Goal: Information Seeking & Learning: Learn about a topic

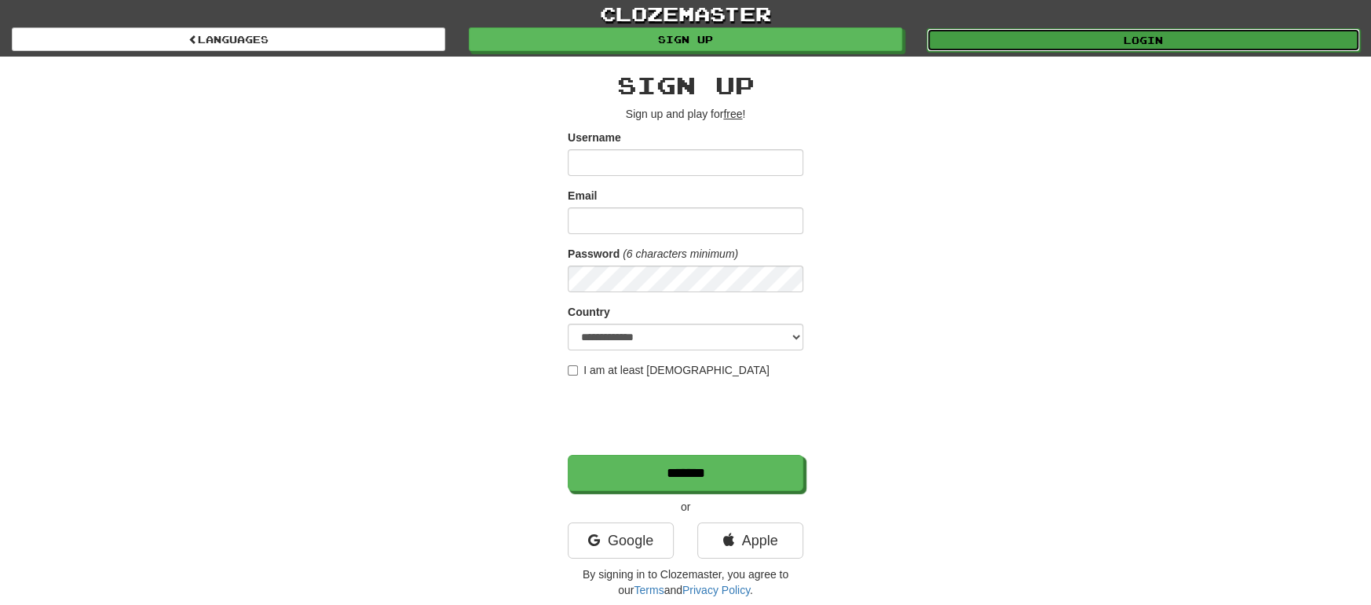
click at [1170, 42] on link "Login" at bounding box center [1143, 40] width 433 height 24
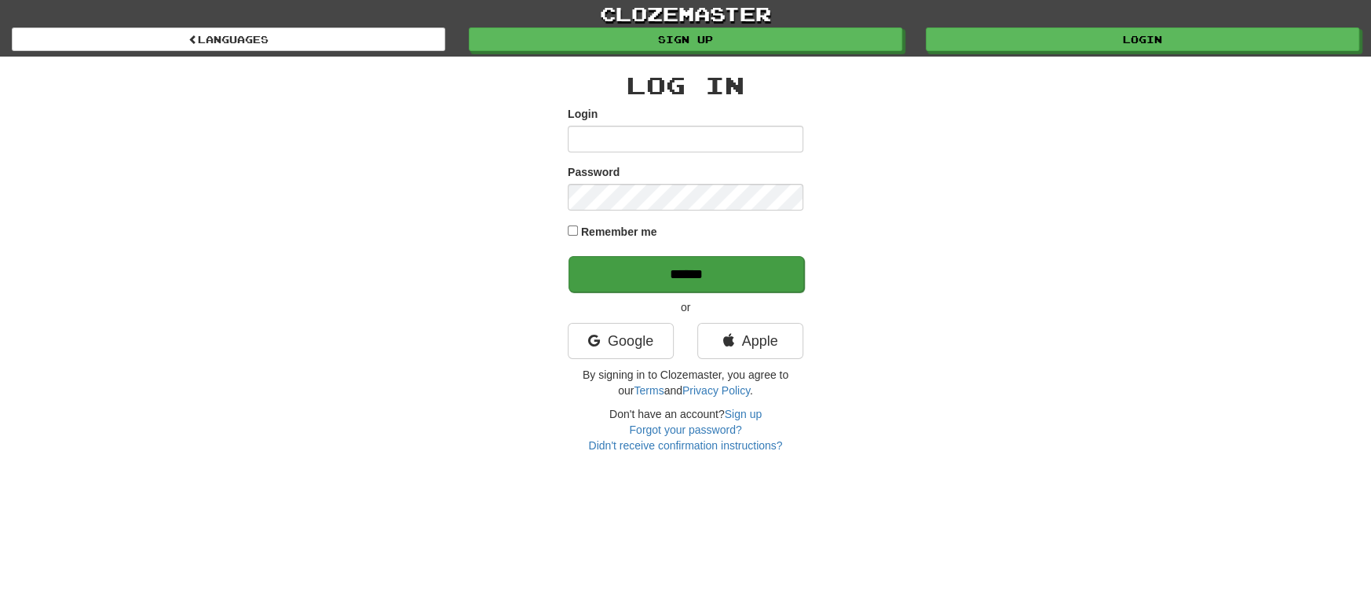
type input "**********"
click at [719, 280] on input "******" at bounding box center [687, 274] width 236 height 36
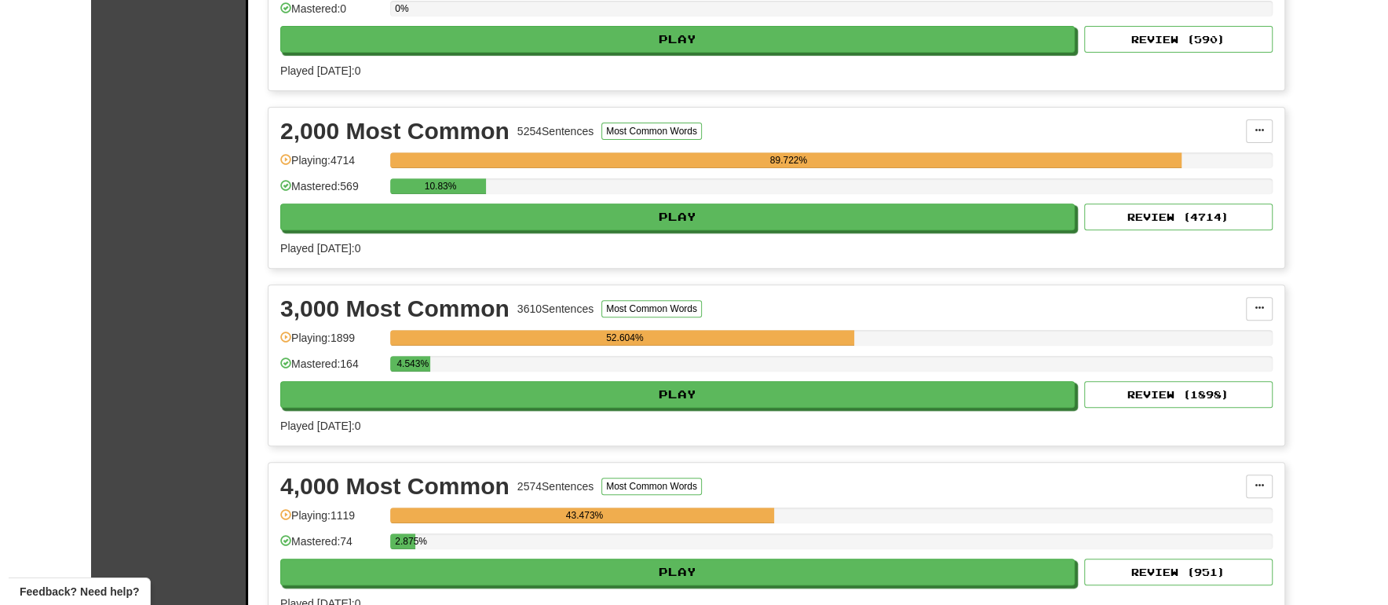
scroll to position [521, 0]
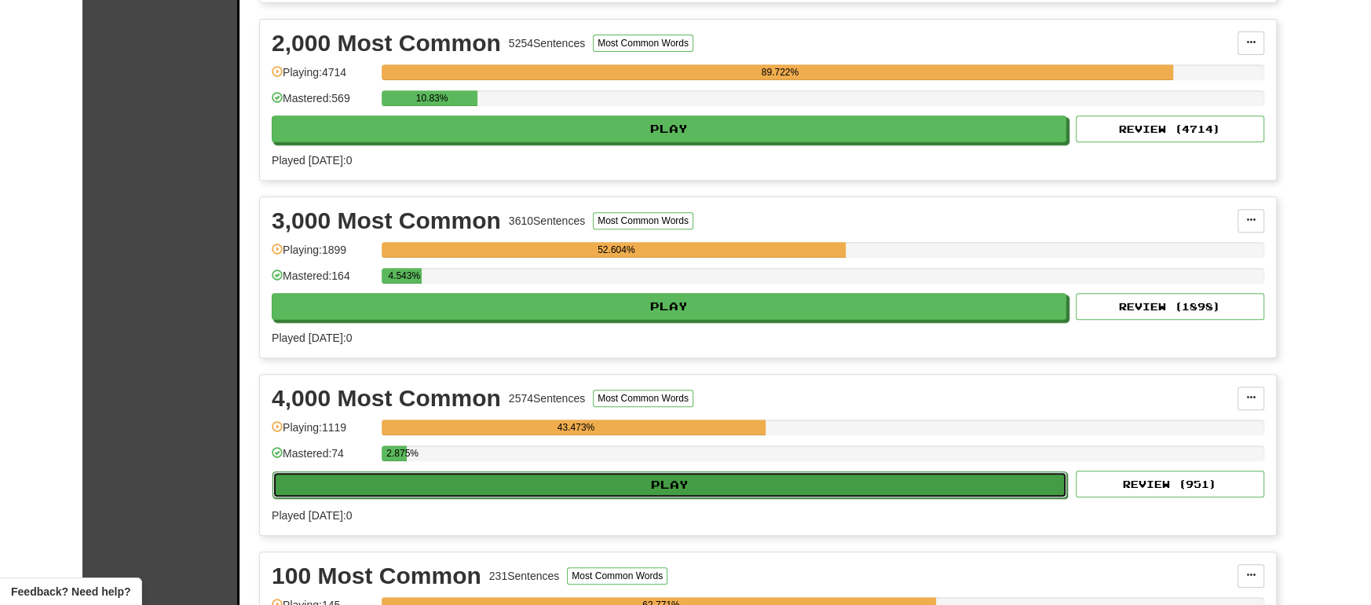
click at [693, 481] on button "Play" at bounding box center [670, 484] width 795 height 27
select select "**"
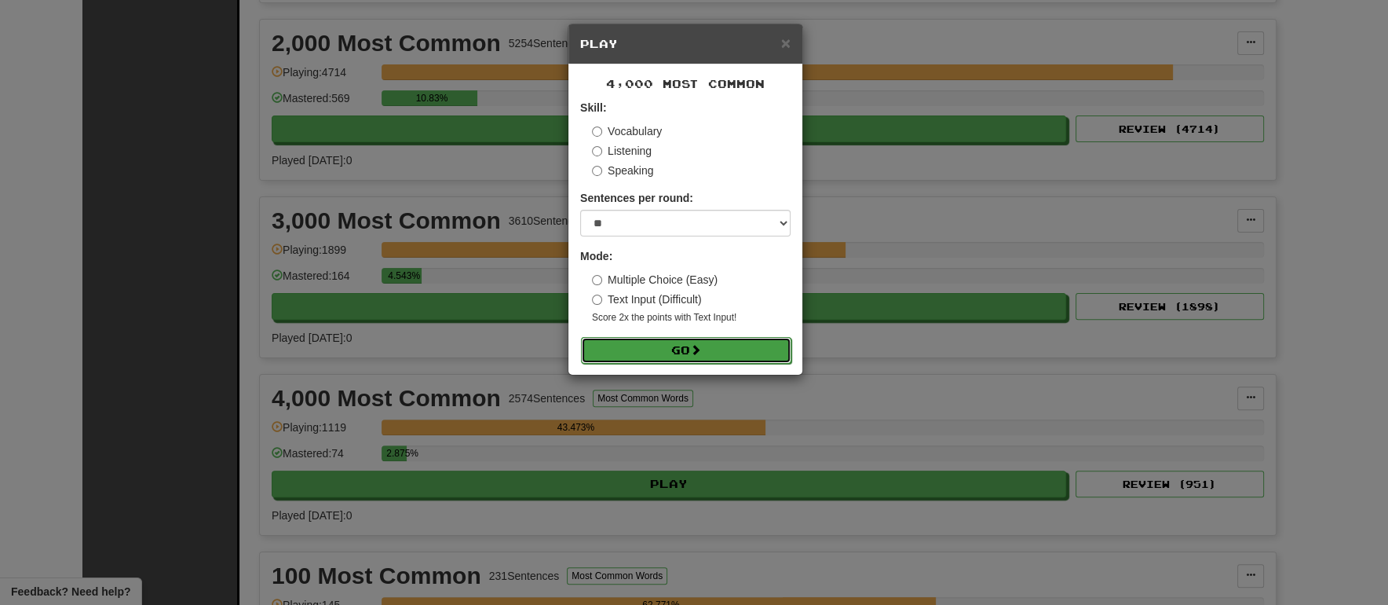
click at [739, 353] on button "Go" at bounding box center [686, 350] width 210 height 27
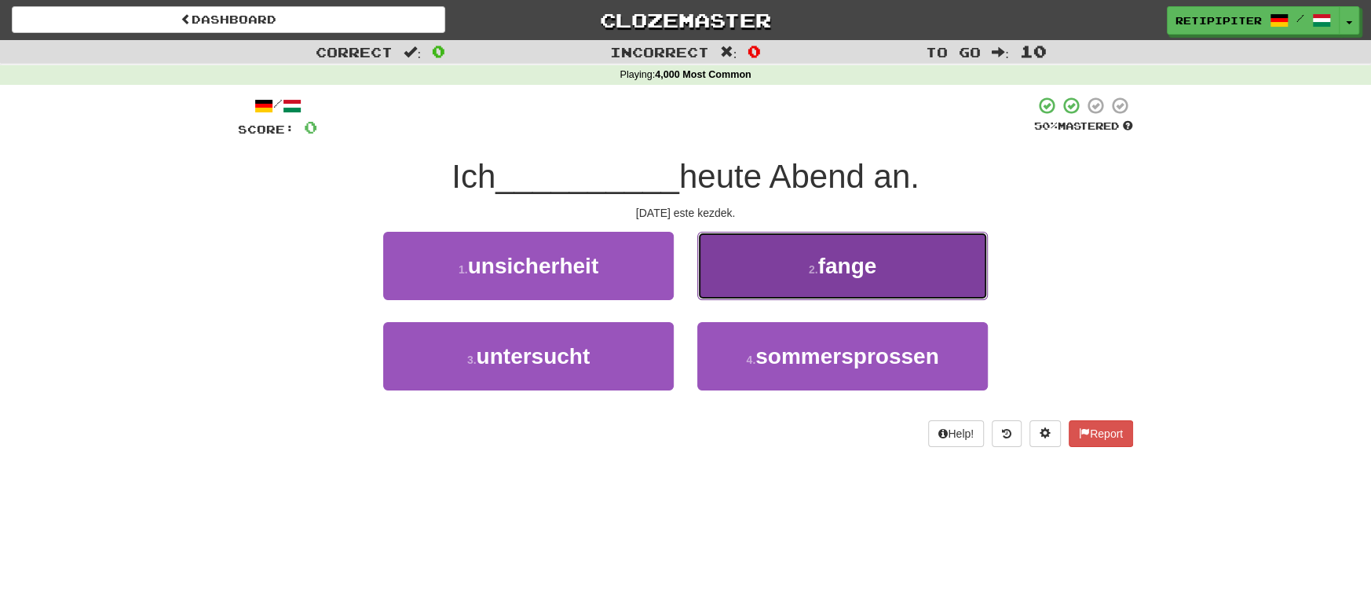
click at [858, 263] on span "fange" at bounding box center [847, 266] width 59 height 24
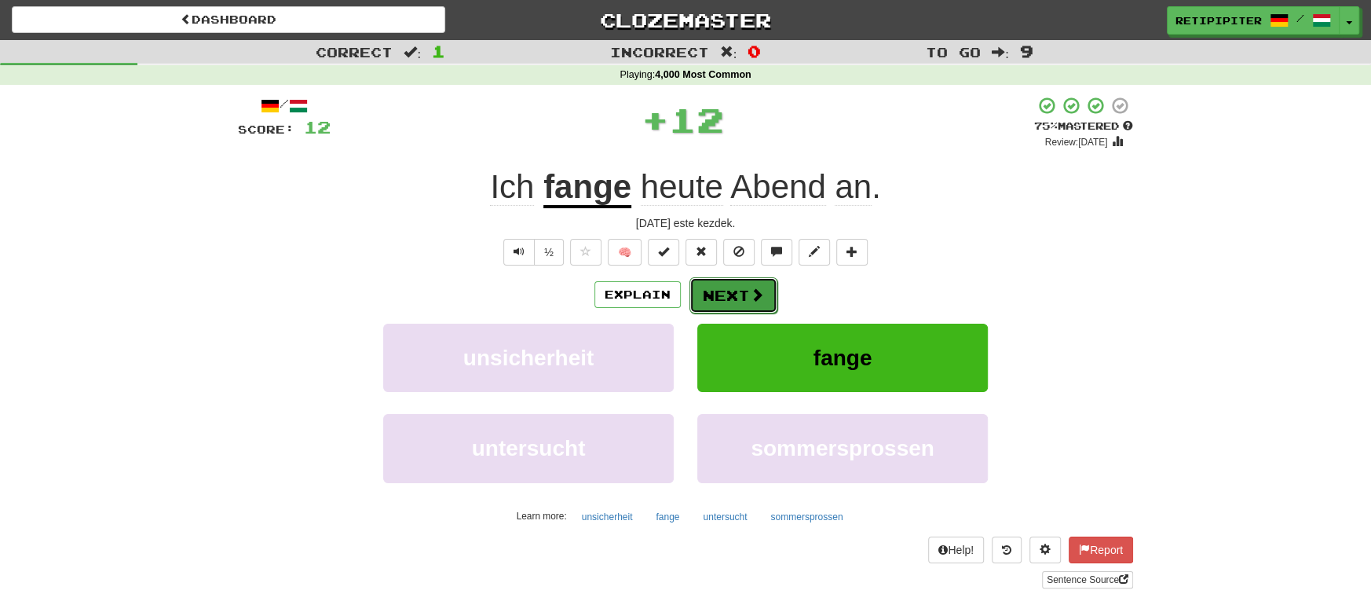
click at [733, 295] on button "Next" at bounding box center [733, 295] width 88 height 36
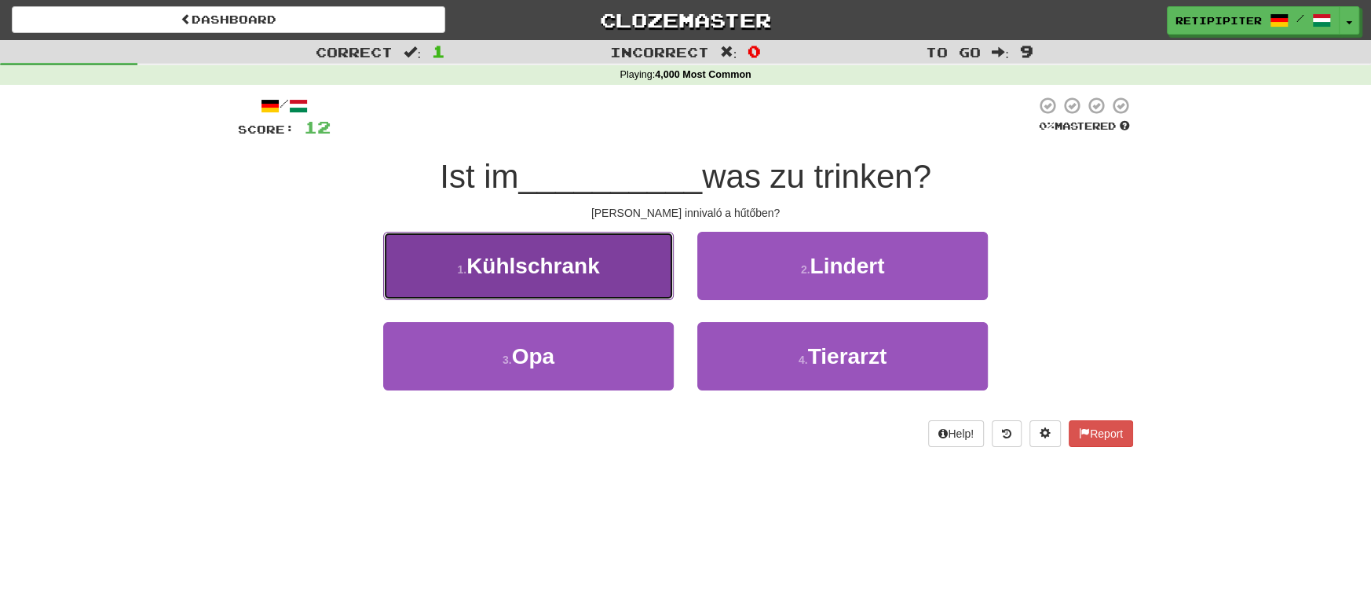
click at [553, 259] on span "Kühlschrank" at bounding box center [533, 266] width 134 height 24
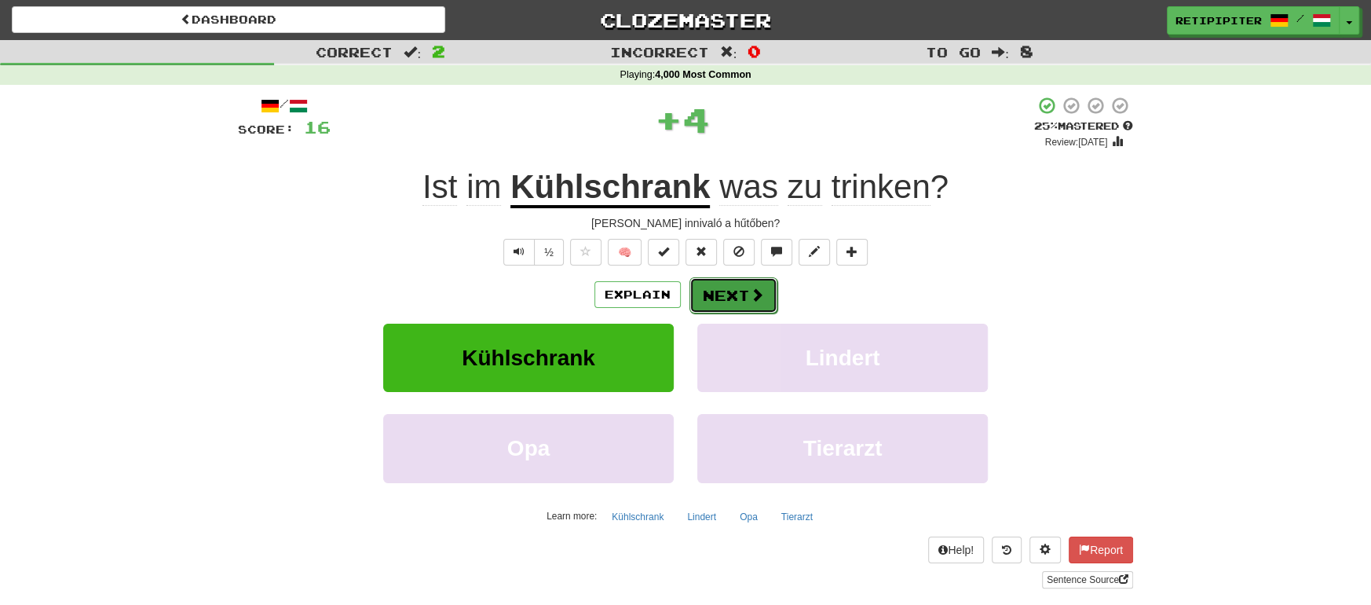
click at [733, 297] on button "Next" at bounding box center [733, 295] width 88 height 36
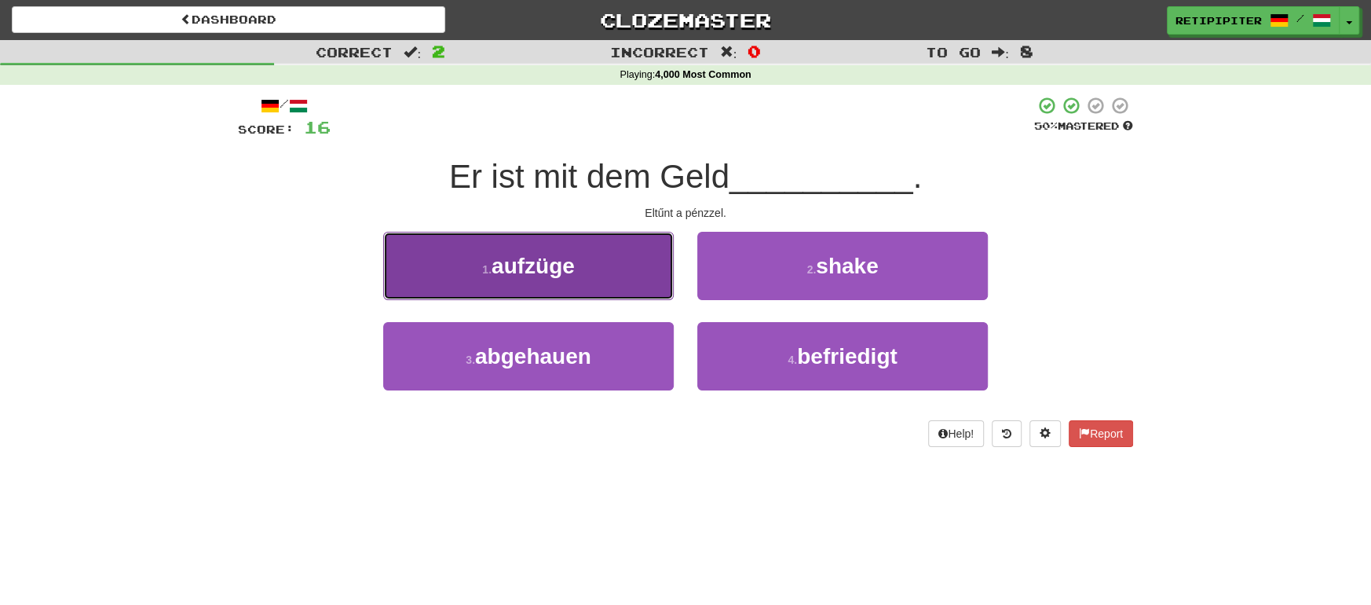
click at [554, 277] on span "aufzüge" at bounding box center [533, 266] width 83 height 24
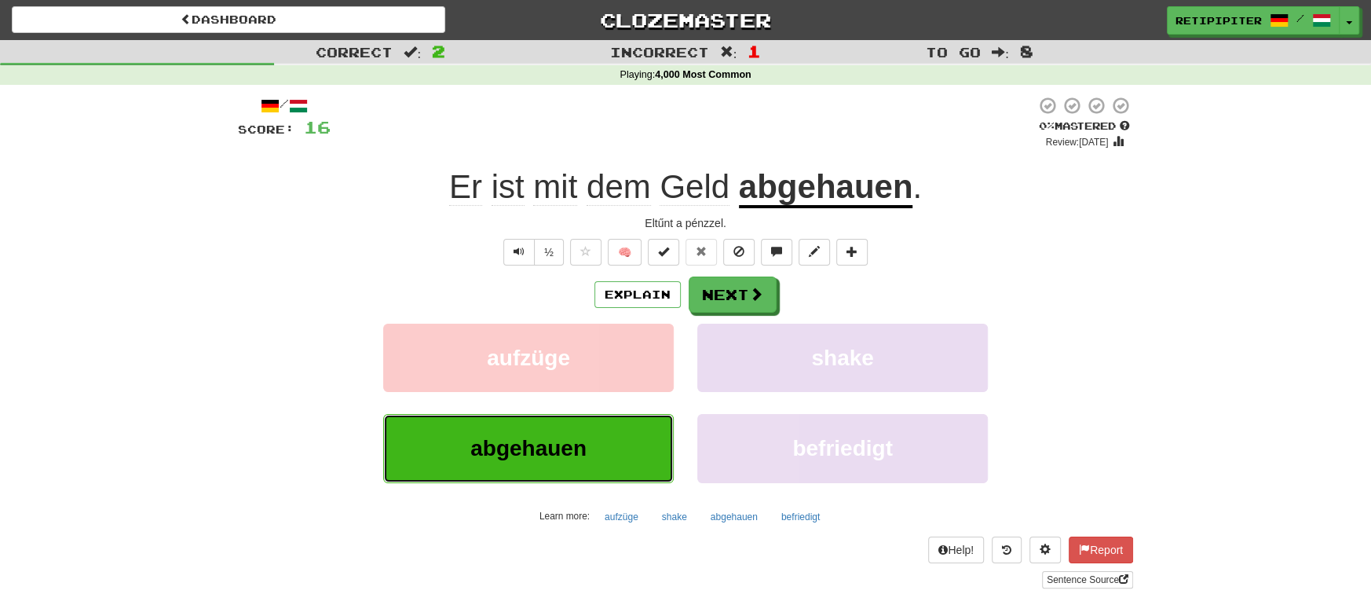
click at [596, 439] on button "abgehauen" at bounding box center [528, 448] width 291 height 68
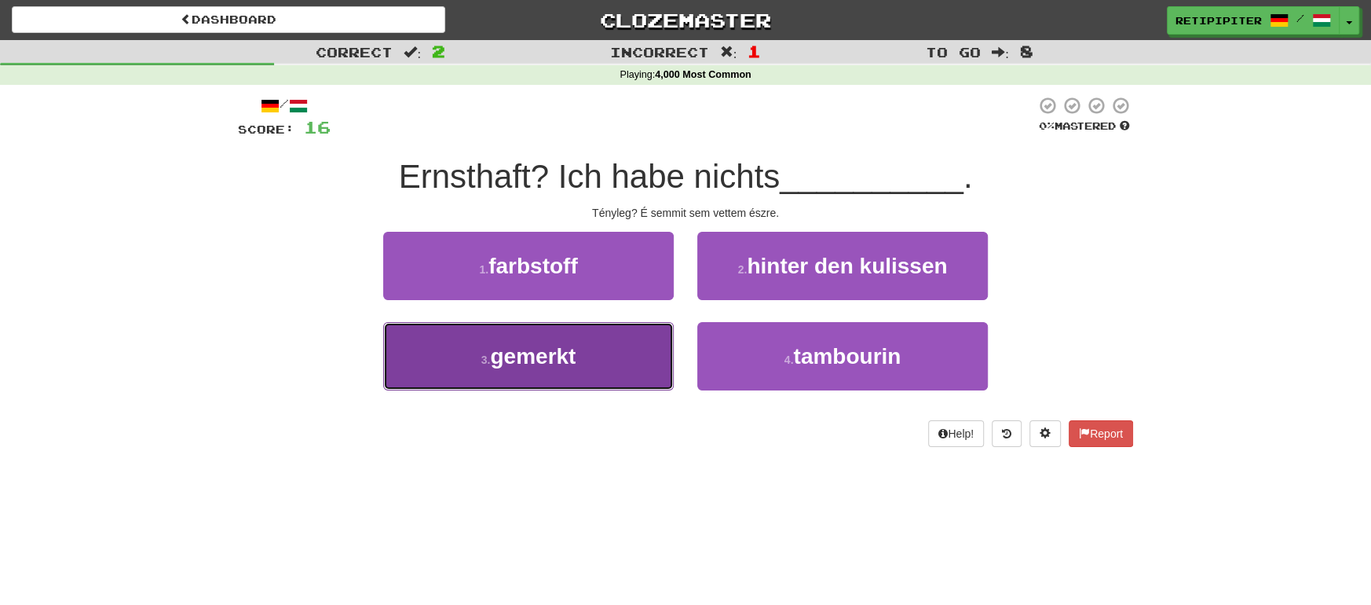
click at [548, 356] on span "gemerkt" at bounding box center [533, 356] width 86 height 24
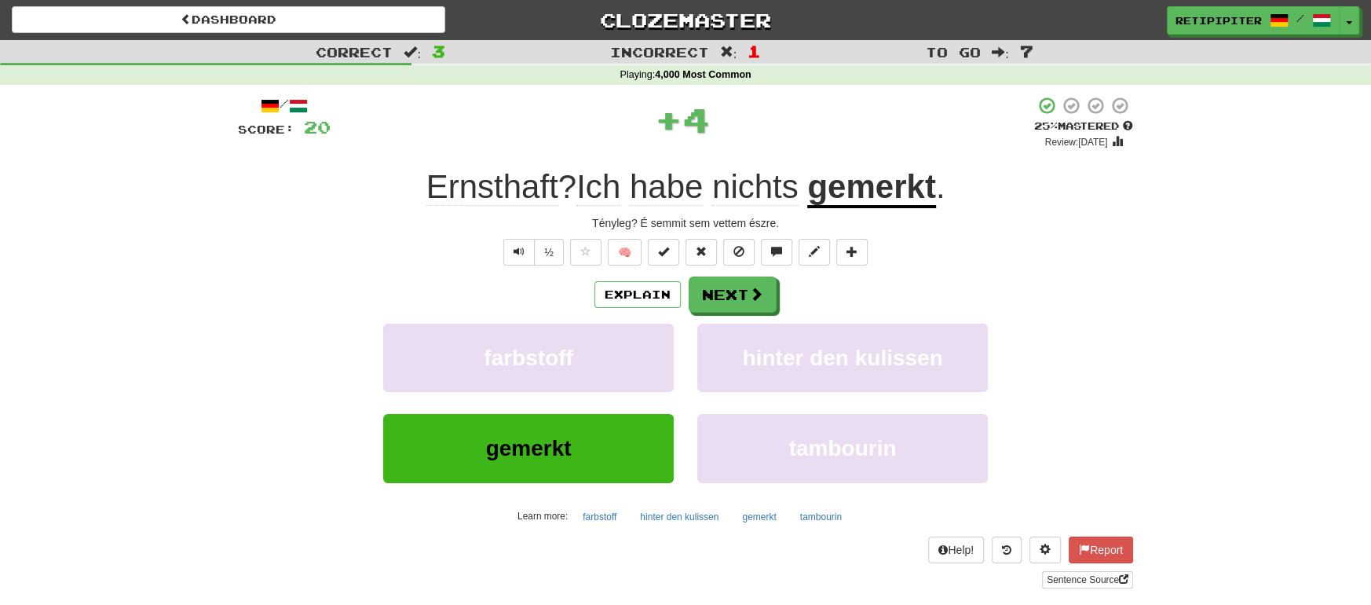
click at [880, 188] on u "gemerkt" at bounding box center [871, 188] width 128 height 40
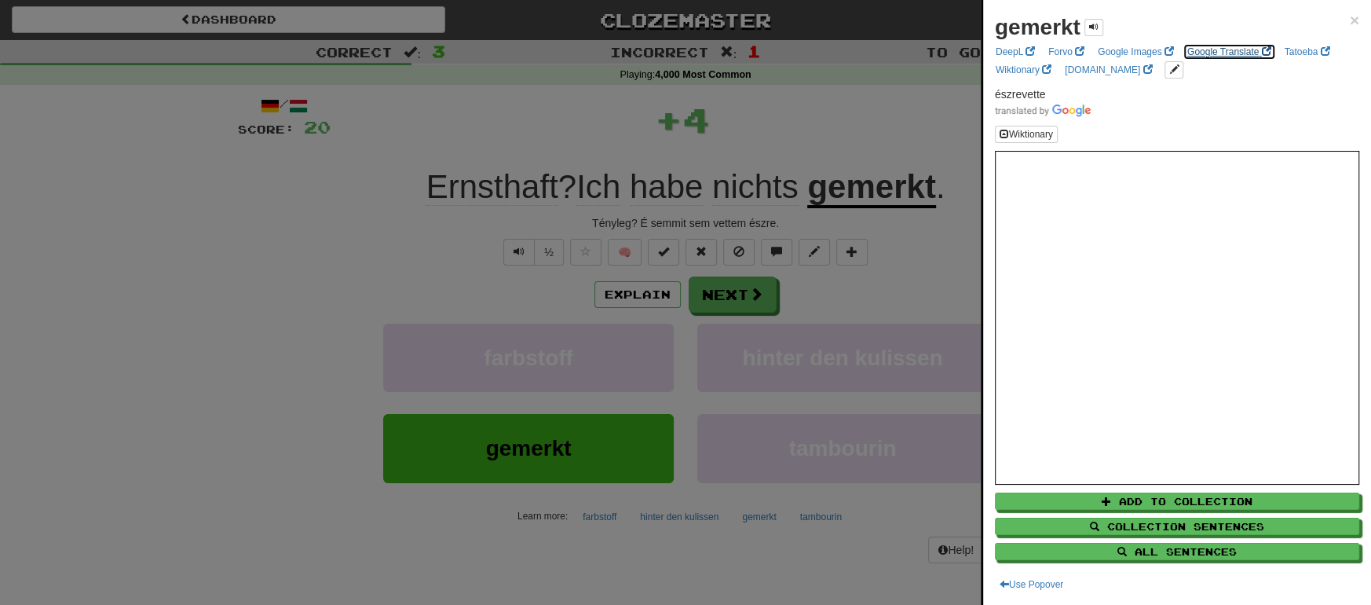
click at [1213, 45] on link "Google Translate" at bounding box center [1229, 51] width 93 height 17
click at [715, 295] on div at bounding box center [685, 302] width 1371 height 605
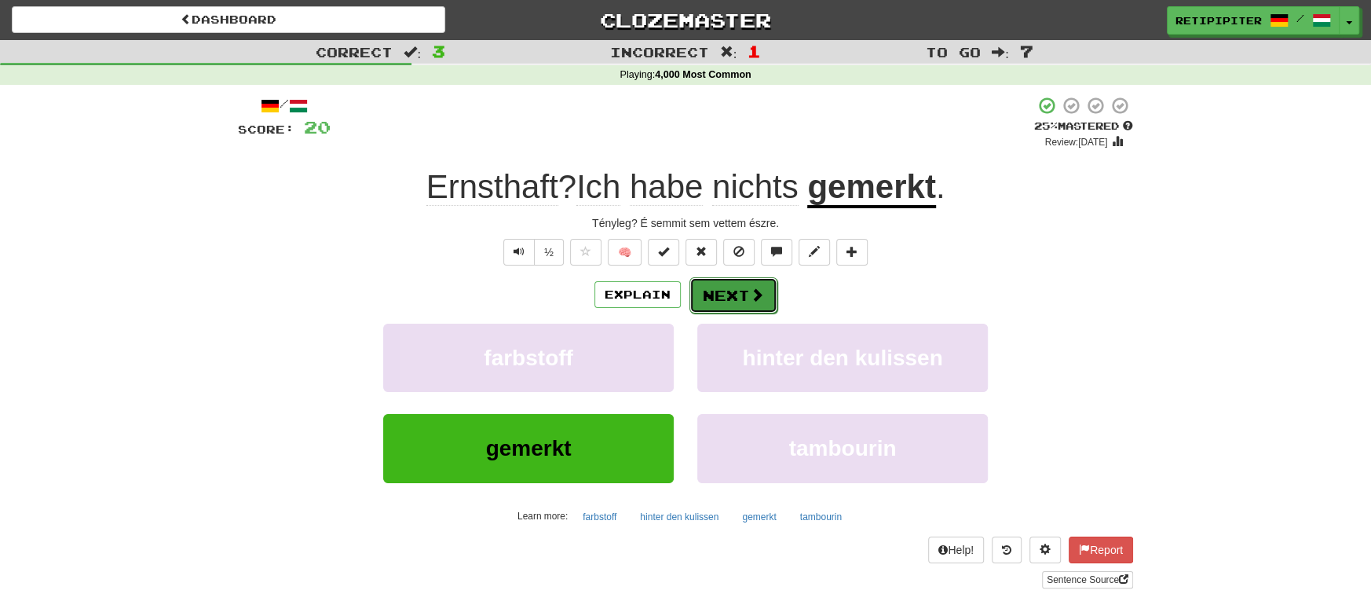
click at [717, 295] on button "Next" at bounding box center [733, 295] width 88 height 36
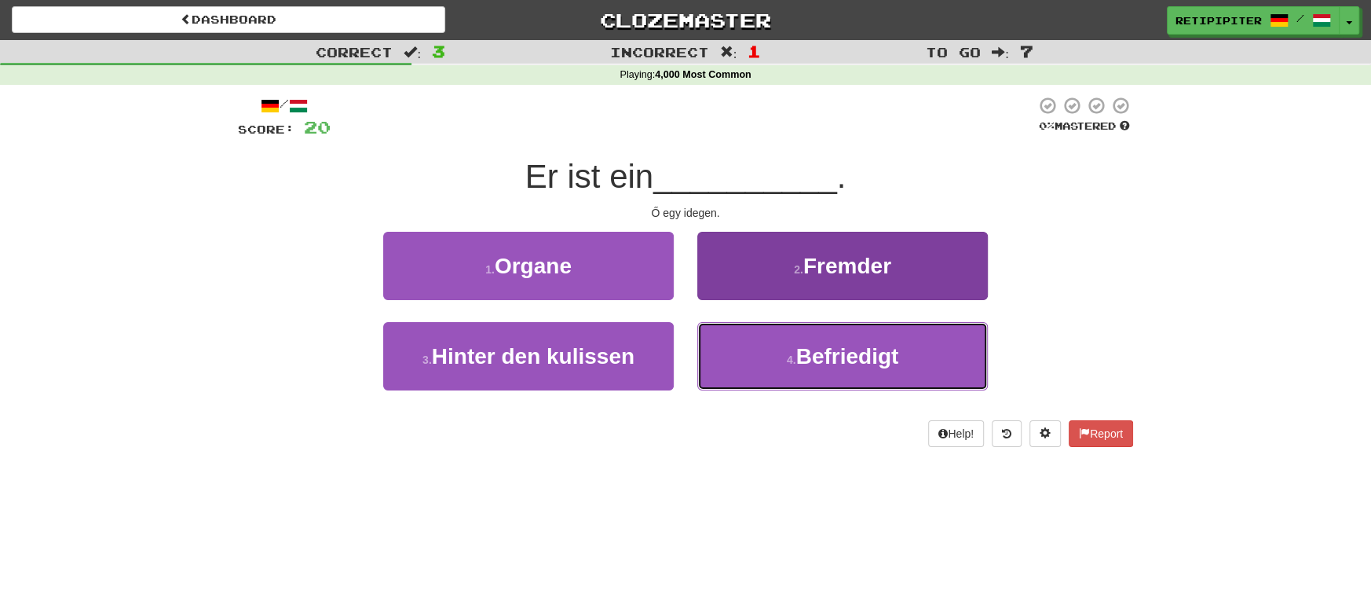
click at [858, 361] on span "Befriedigt" at bounding box center [847, 356] width 103 height 24
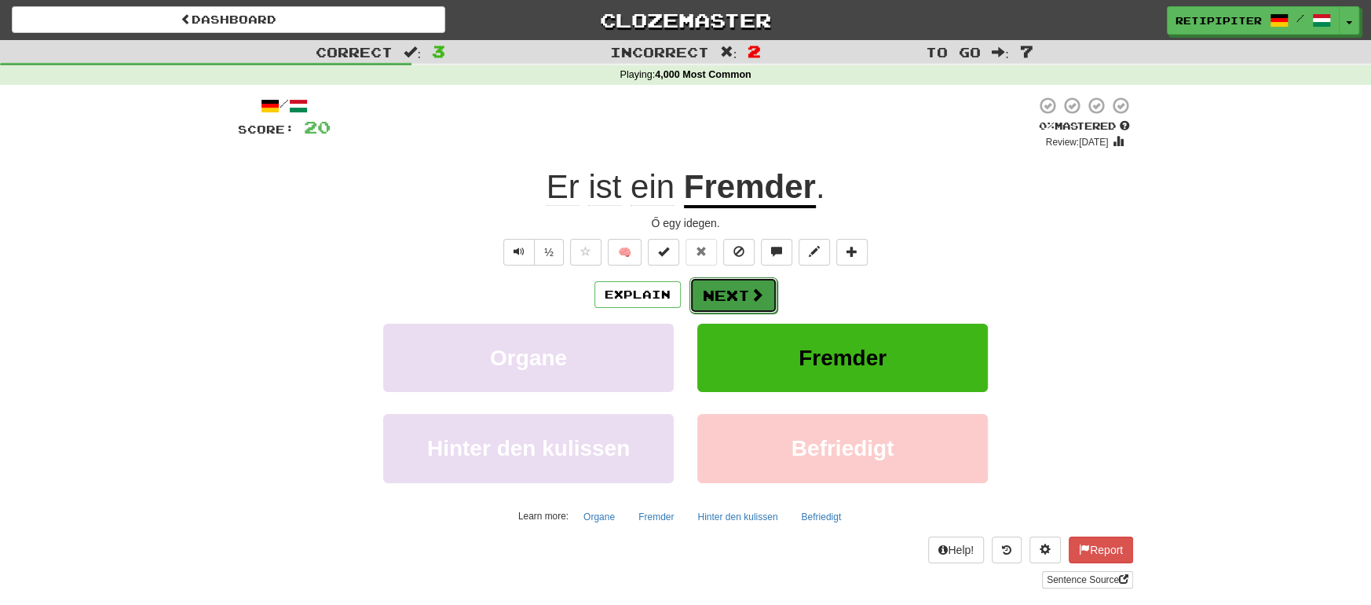
click at [737, 302] on button "Next" at bounding box center [733, 295] width 88 height 36
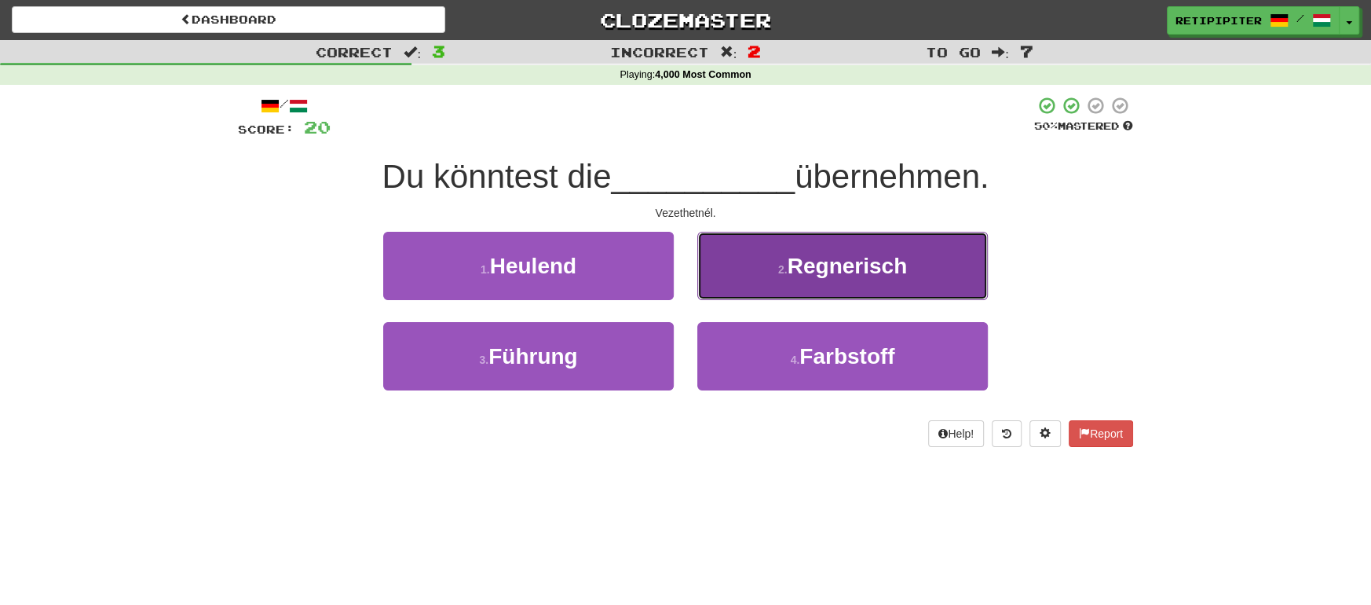
click at [832, 279] on button "2 . Regnerisch" at bounding box center [842, 266] width 291 height 68
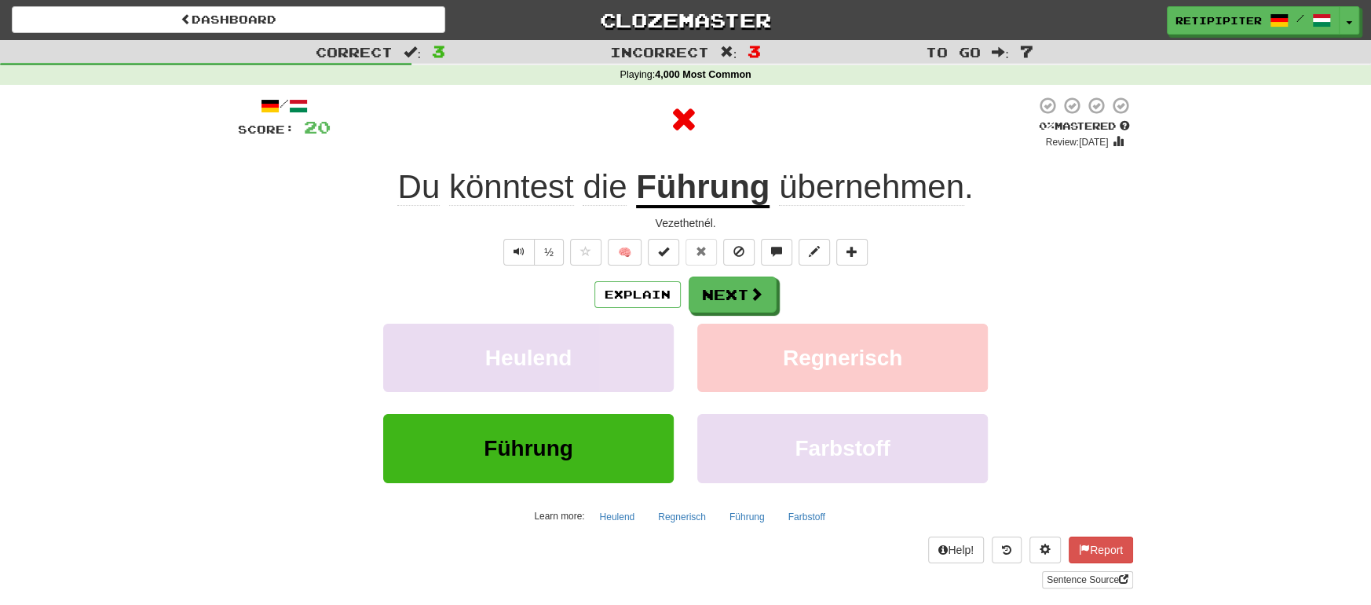
click at [715, 197] on u "Führung" at bounding box center [703, 188] width 134 height 40
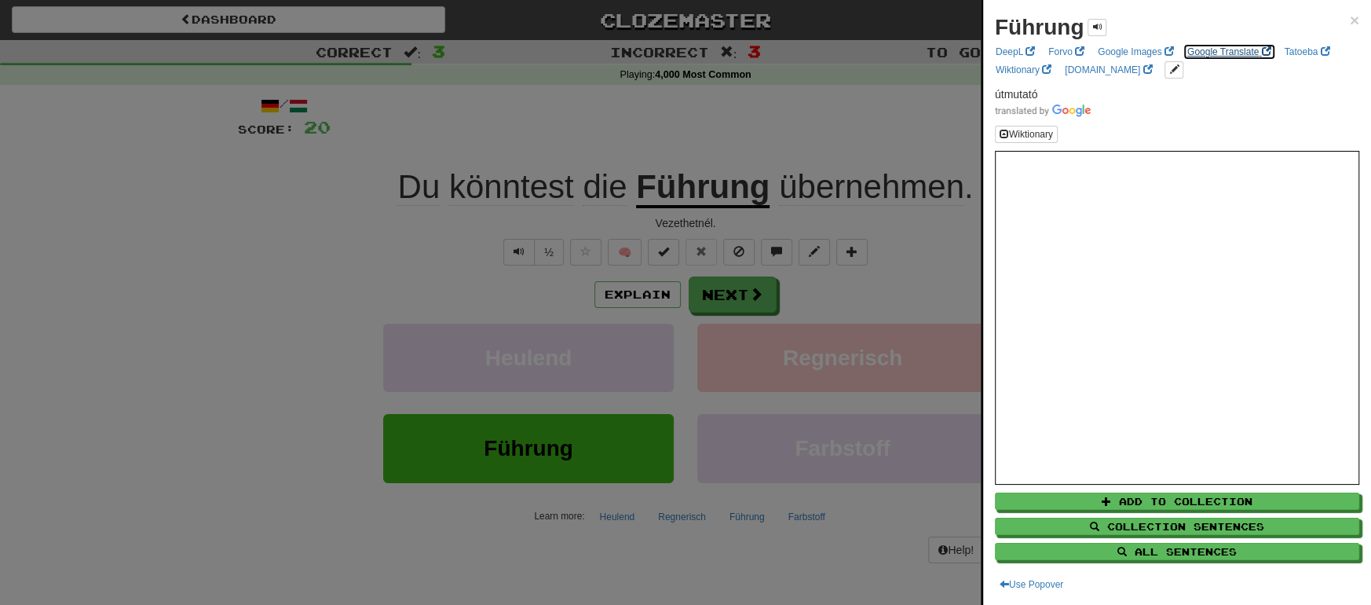
click at [1241, 43] on link "Google Translate" at bounding box center [1229, 51] width 93 height 17
click at [749, 300] on div at bounding box center [685, 302] width 1371 height 605
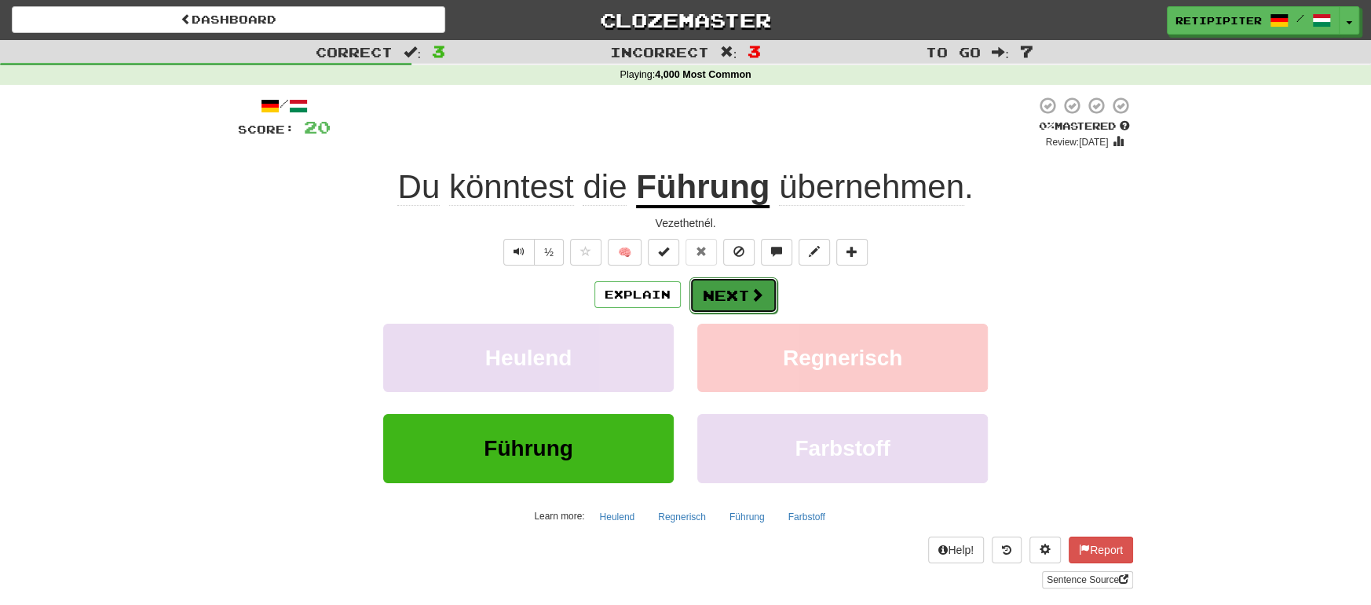
click at [750, 294] on span at bounding box center [757, 294] width 14 height 14
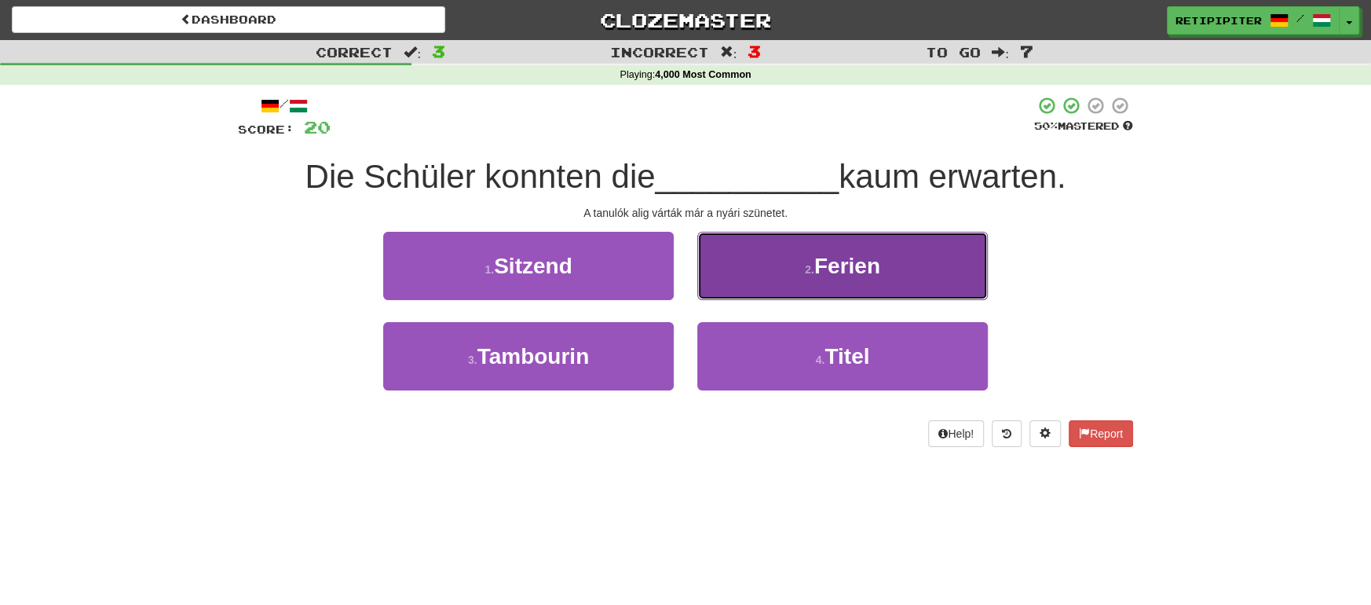
click at [857, 273] on span "Ferien" at bounding box center [847, 266] width 66 height 24
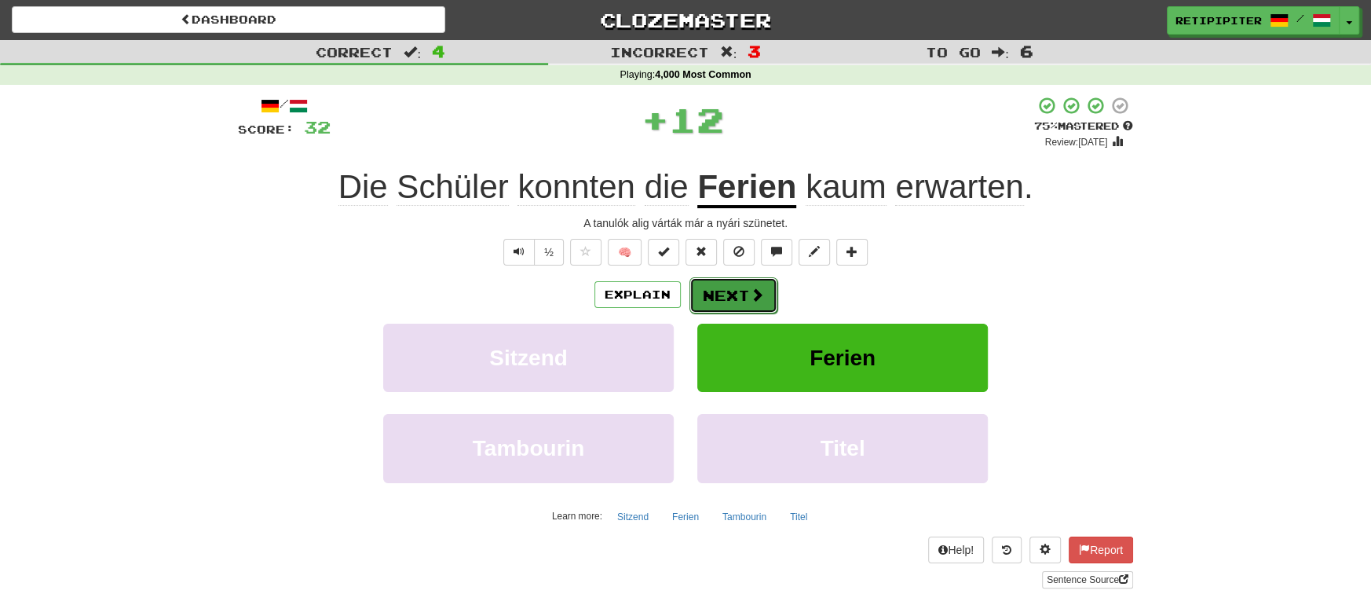
click at [755, 291] on span at bounding box center [757, 294] width 14 height 14
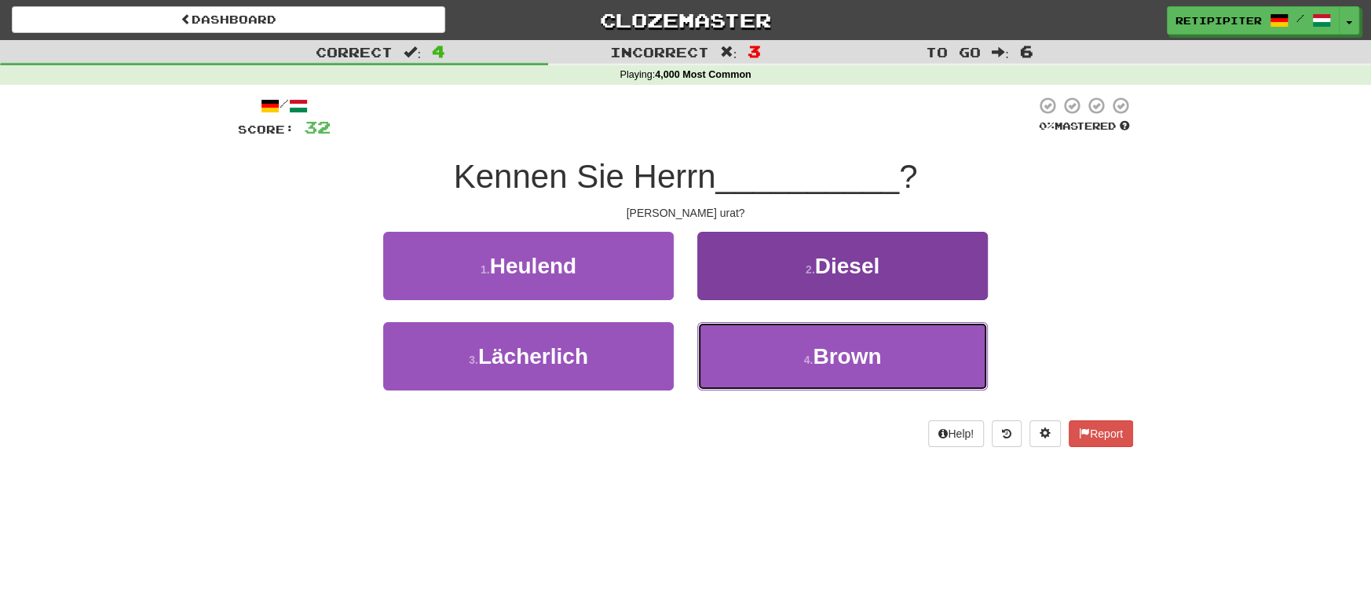
click at [839, 369] on button "4 . Brown" at bounding box center [842, 356] width 291 height 68
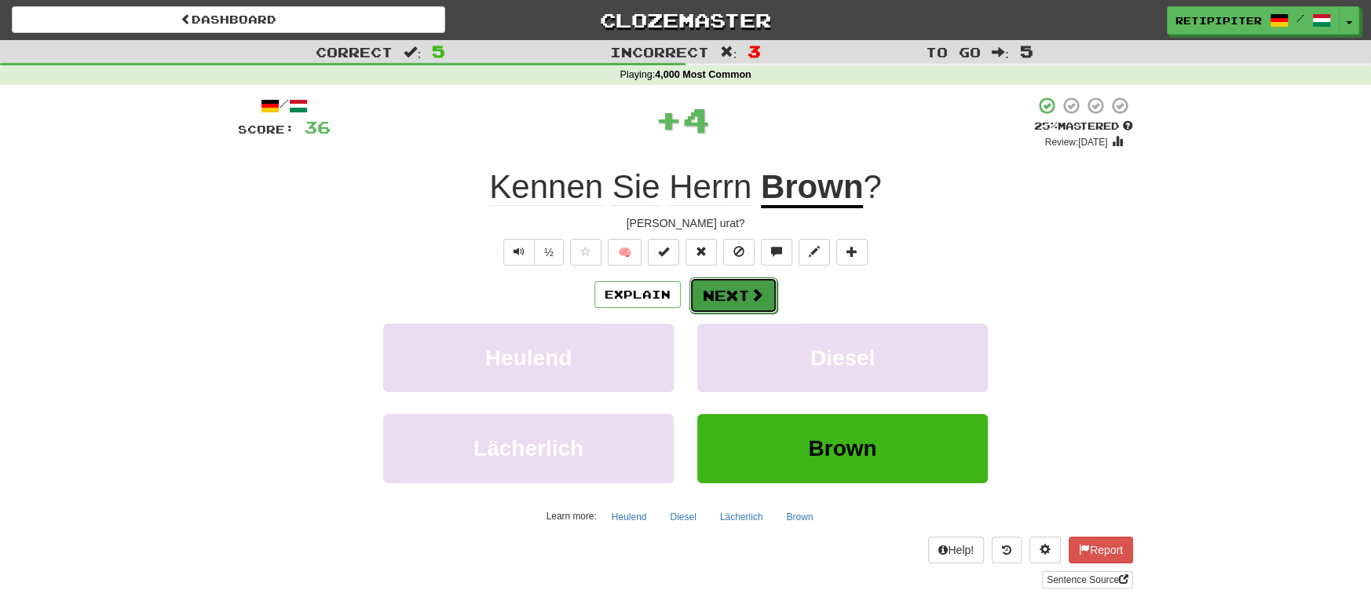
click at [744, 298] on button "Next" at bounding box center [733, 295] width 88 height 36
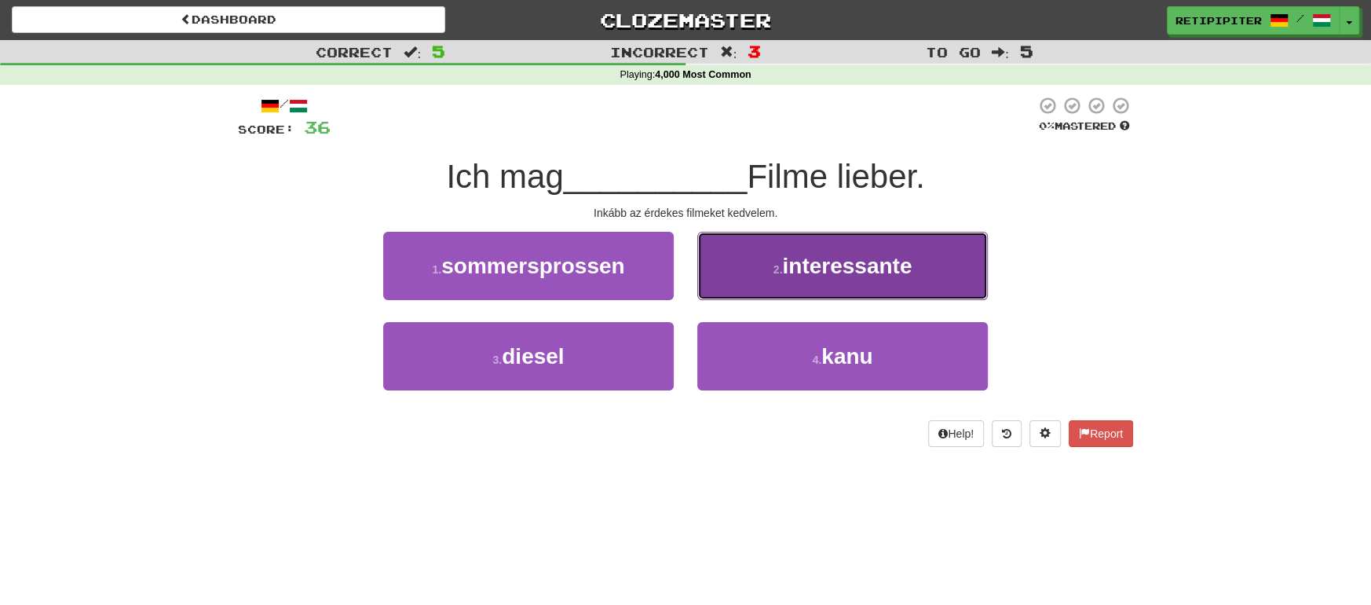
click at [891, 280] on button "2 . interessante" at bounding box center [842, 266] width 291 height 68
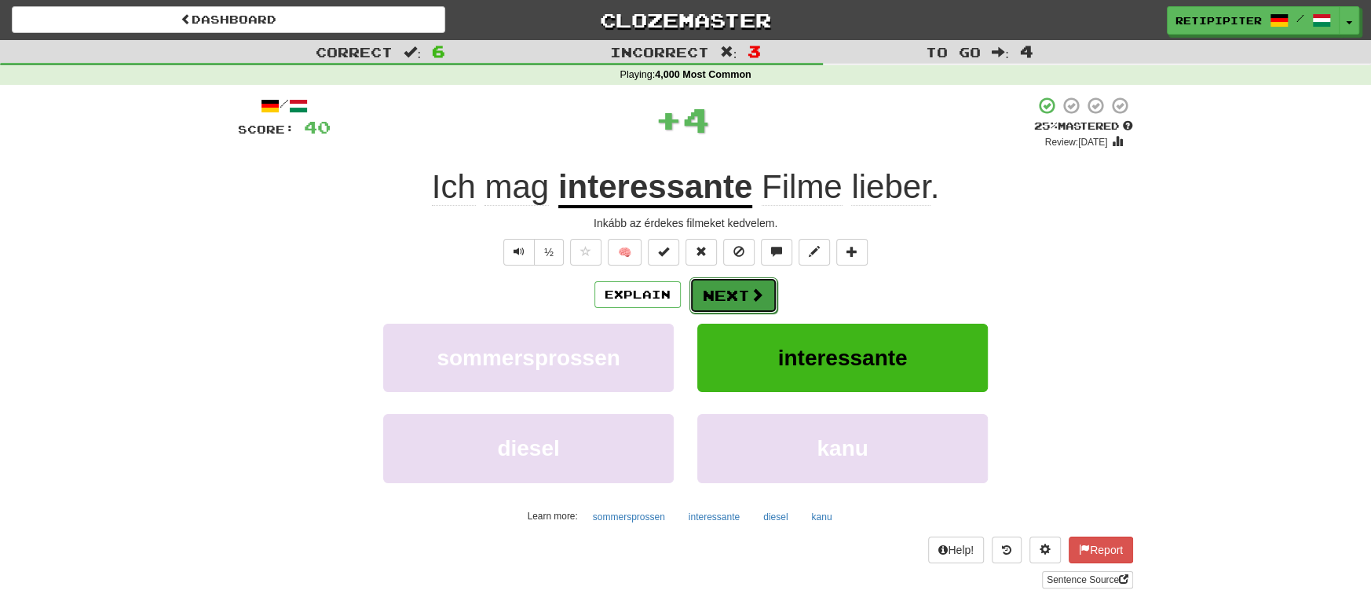
click at [741, 296] on button "Next" at bounding box center [733, 295] width 88 height 36
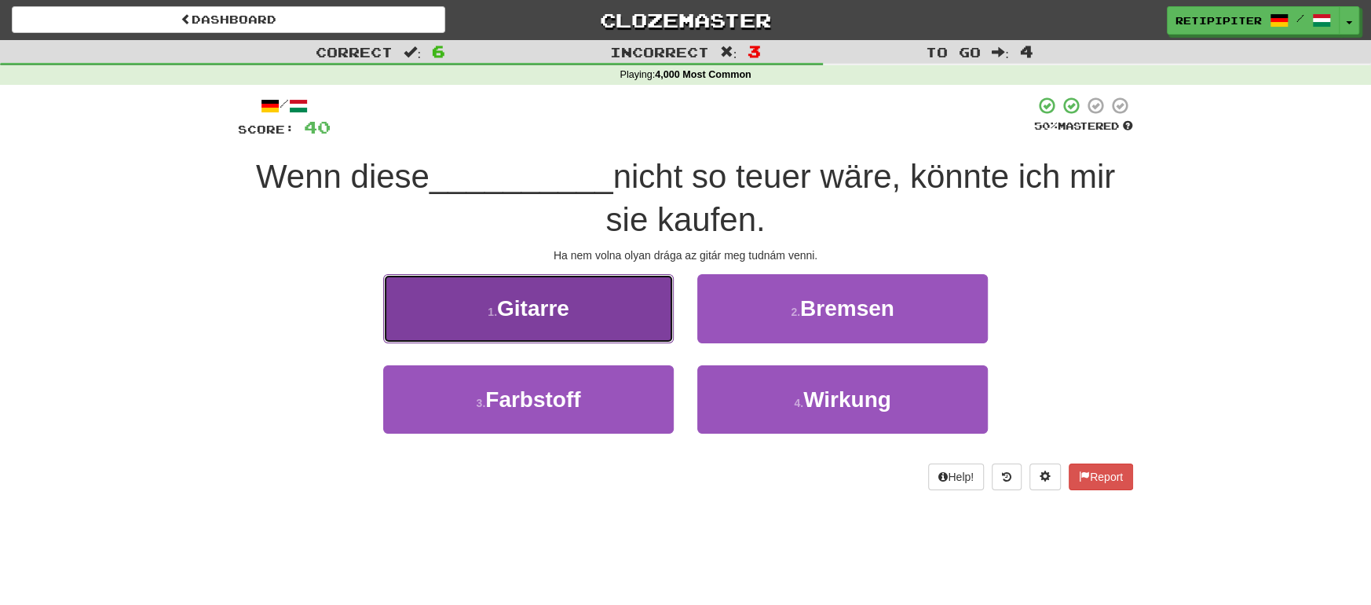
click at [525, 324] on button "1 . Gitarre" at bounding box center [528, 308] width 291 height 68
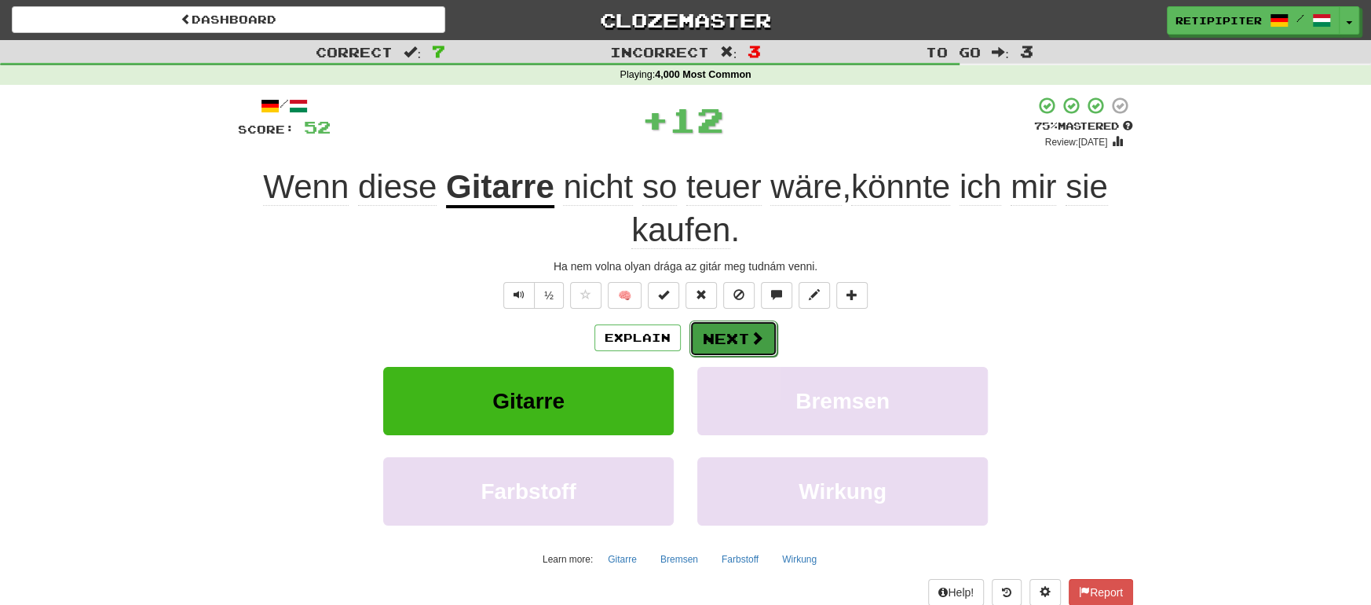
click at [736, 336] on button "Next" at bounding box center [733, 338] width 88 height 36
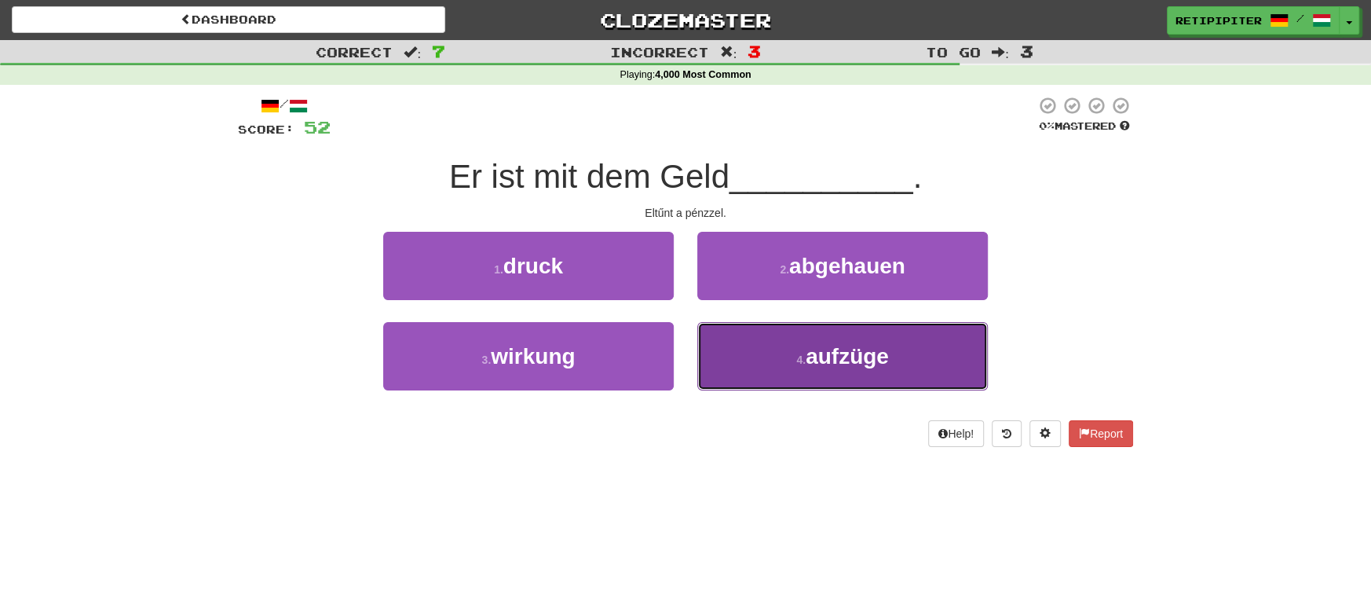
click at [846, 362] on span "aufzüge" at bounding box center [847, 356] width 83 height 24
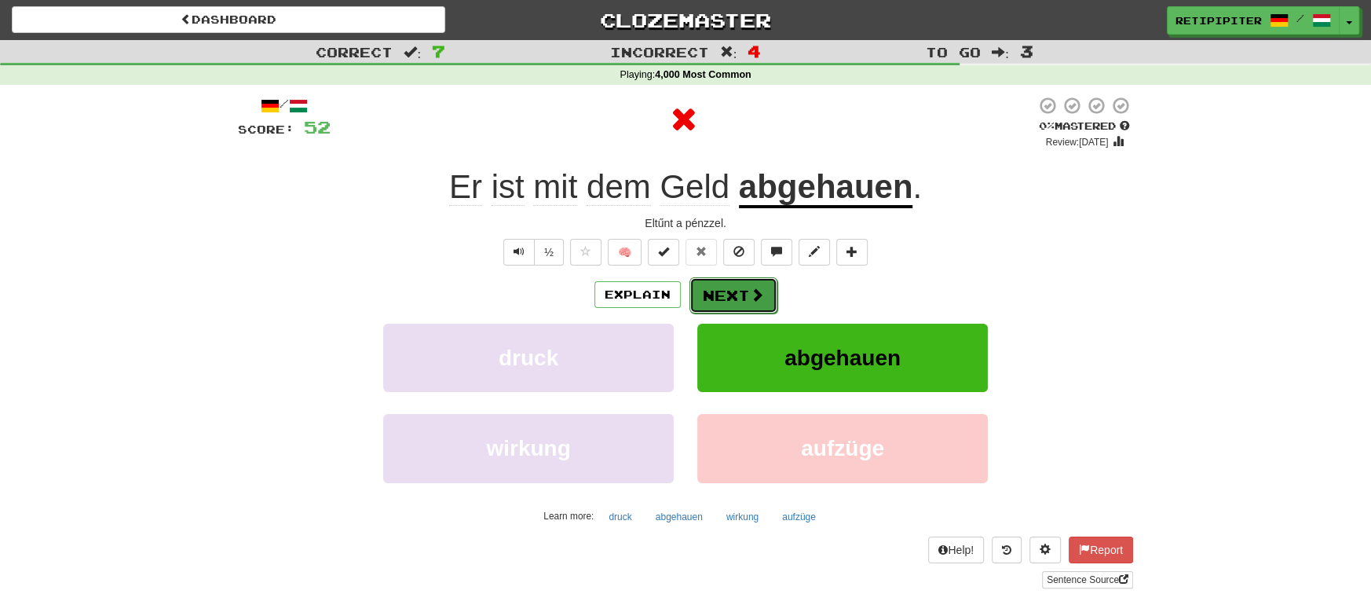
click at [733, 283] on button "Next" at bounding box center [733, 295] width 88 height 36
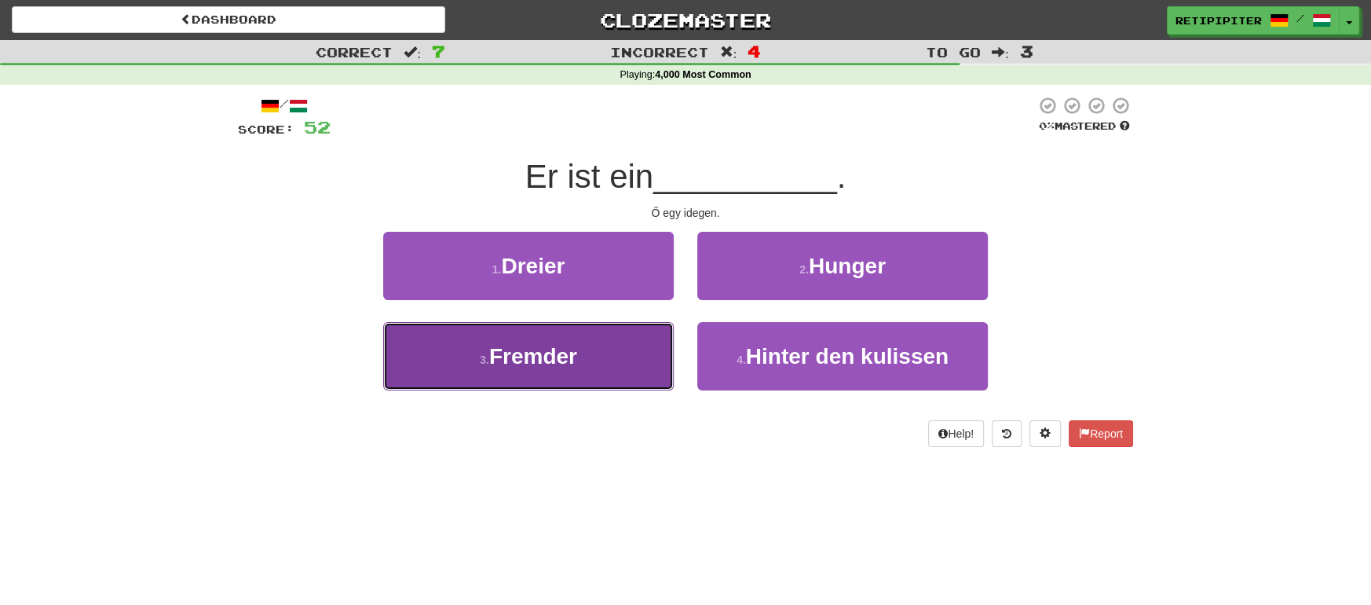
click at [552, 352] on span "Fremder" at bounding box center [533, 356] width 88 height 24
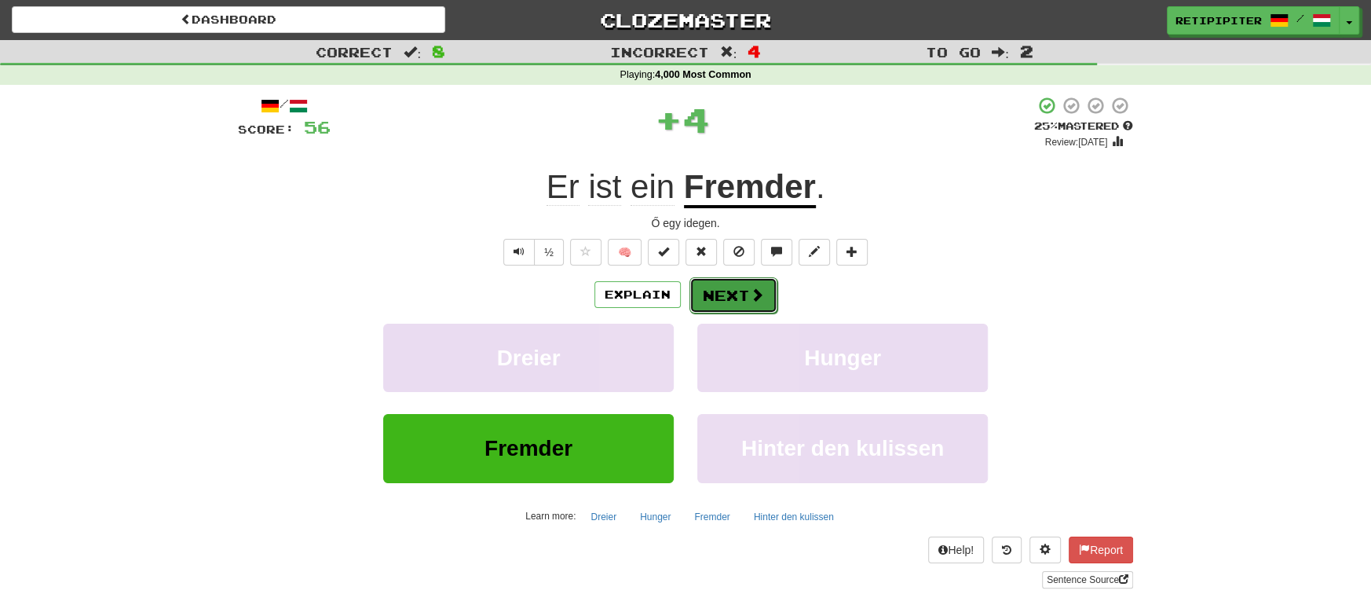
click at [772, 293] on button "Next" at bounding box center [733, 295] width 88 height 36
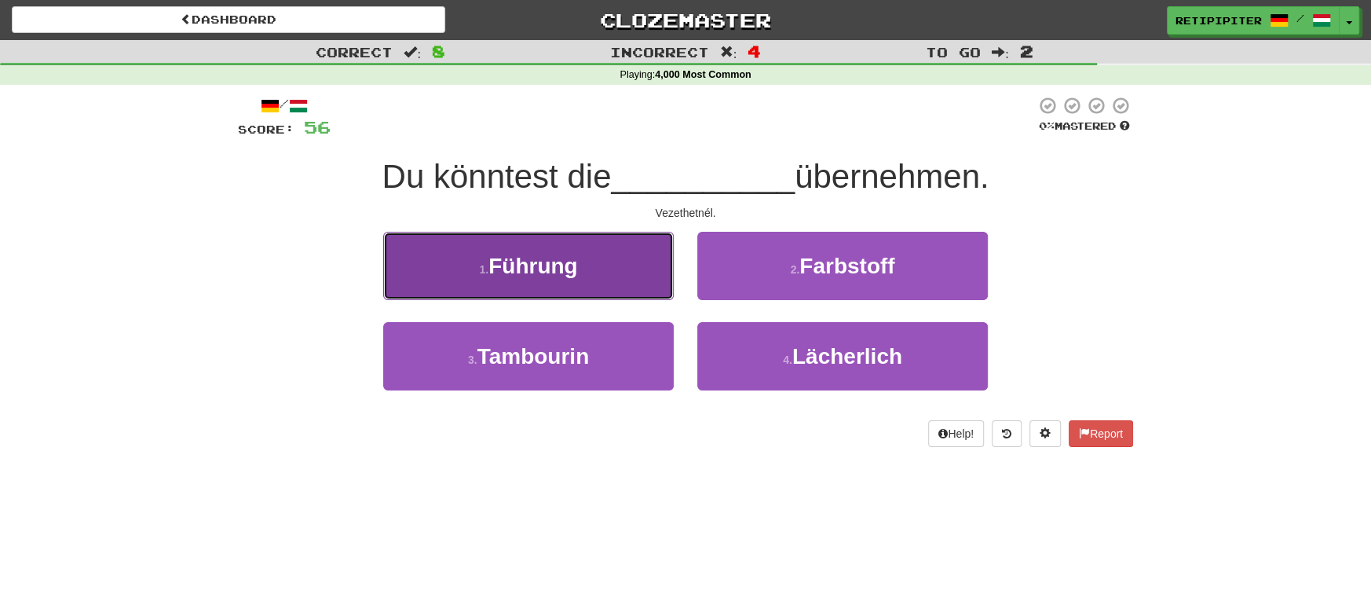
click at [532, 292] on button "1 . Führung" at bounding box center [528, 266] width 291 height 68
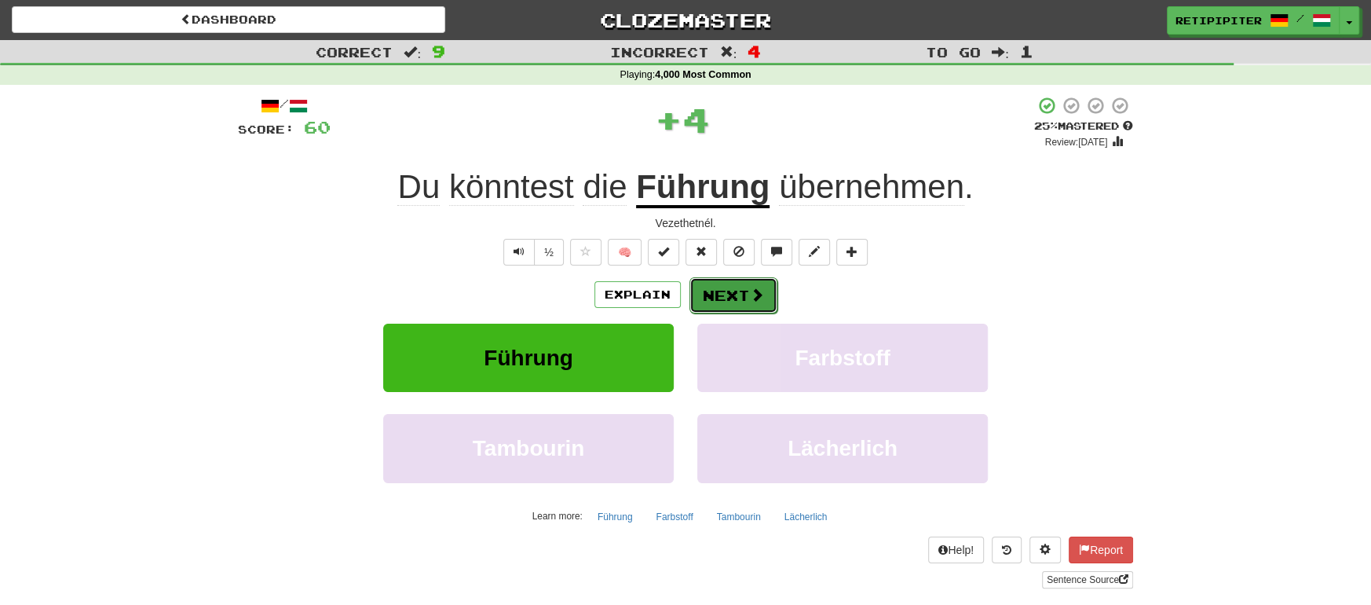
drag, startPoint x: 740, startPoint y: 296, endPoint x: 730, endPoint y: 301, distance: 10.5
click at [730, 301] on button "Next" at bounding box center [733, 295] width 88 height 36
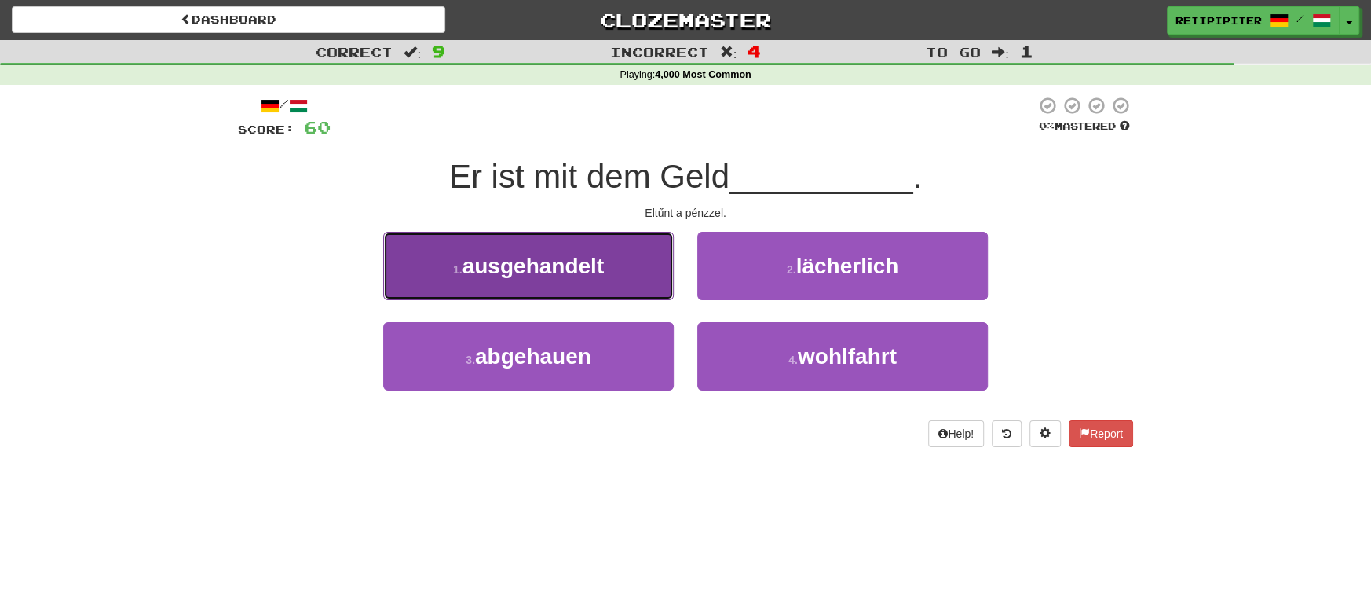
click at [498, 270] on span "ausgehandelt" at bounding box center [533, 266] width 141 height 24
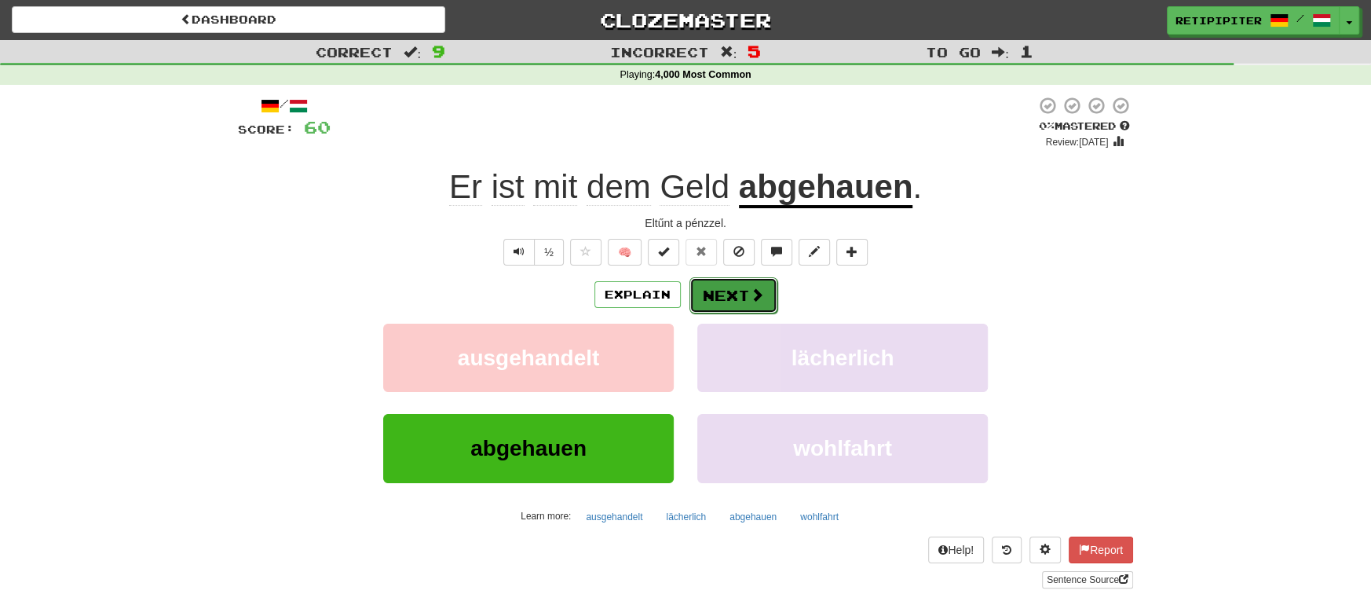
click at [730, 296] on button "Next" at bounding box center [733, 295] width 88 height 36
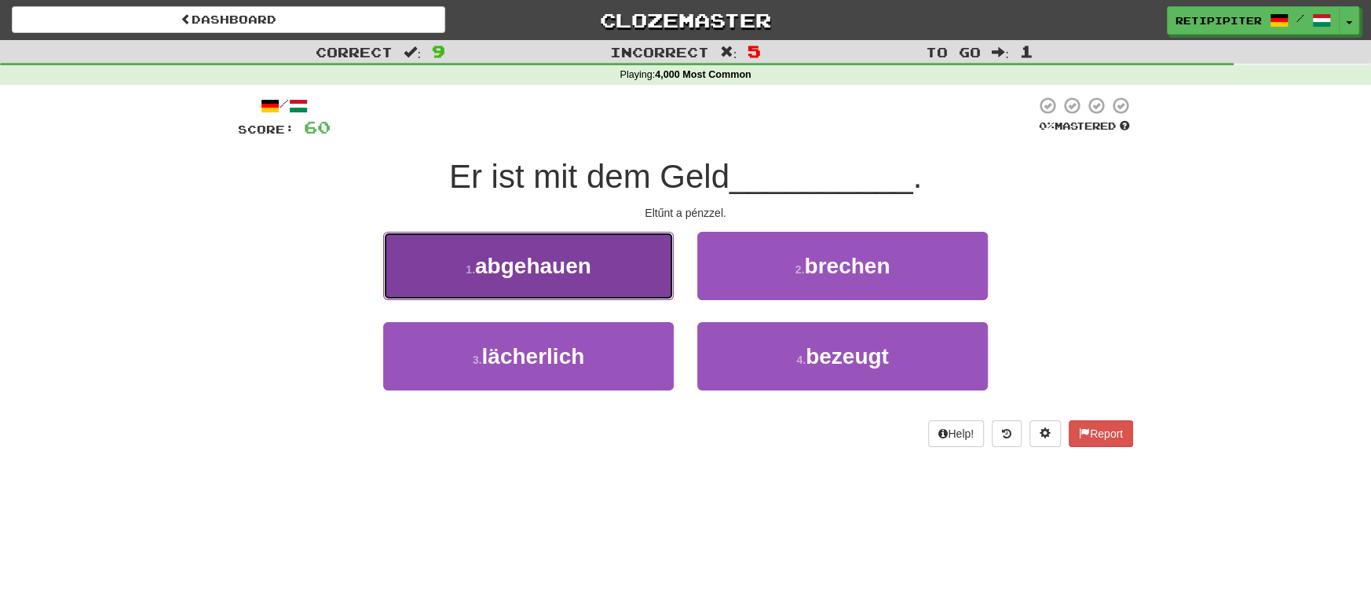
click at [534, 277] on span "abgehauen" at bounding box center [533, 266] width 116 height 24
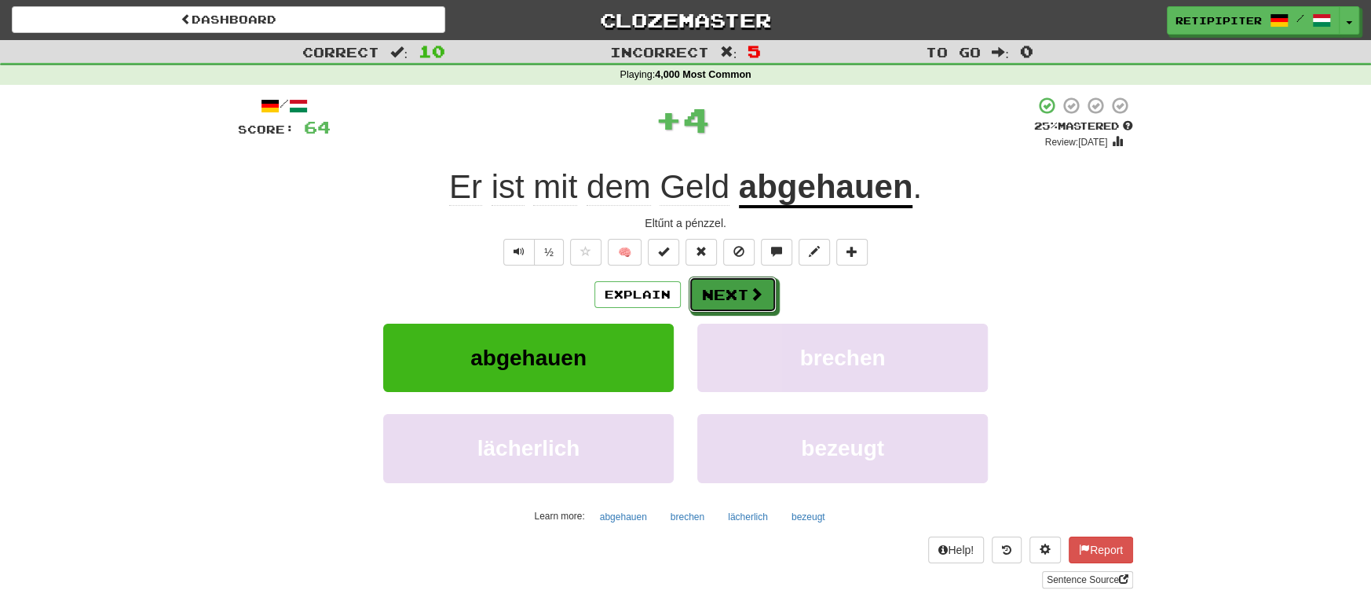
drag, startPoint x: 737, startPoint y: 293, endPoint x: 729, endPoint y: 297, distance: 9.5
click at [738, 293] on button "Next" at bounding box center [733, 294] width 88 height 36
